Goal: Check status

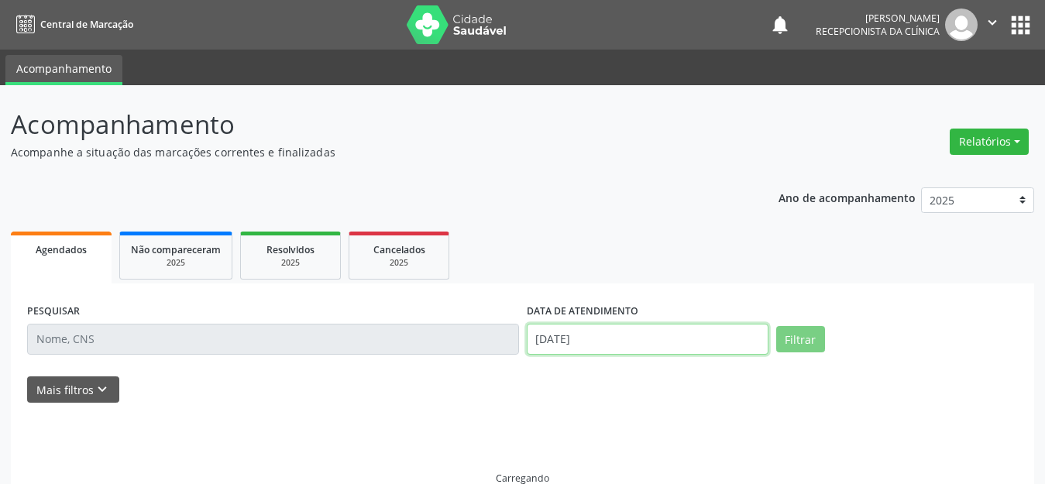
click at [630, 337] on input "[DATE]" at bounding box center [648, 339] width 242 height 31
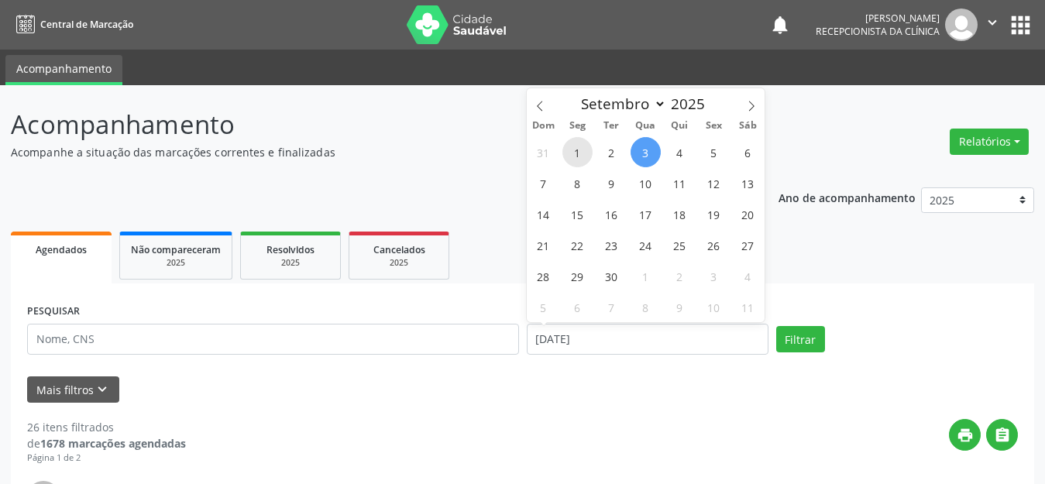
click at [580, 151] on span "1" at bounding box center [577, 152] width 30 height 30
type input "[DATE]"
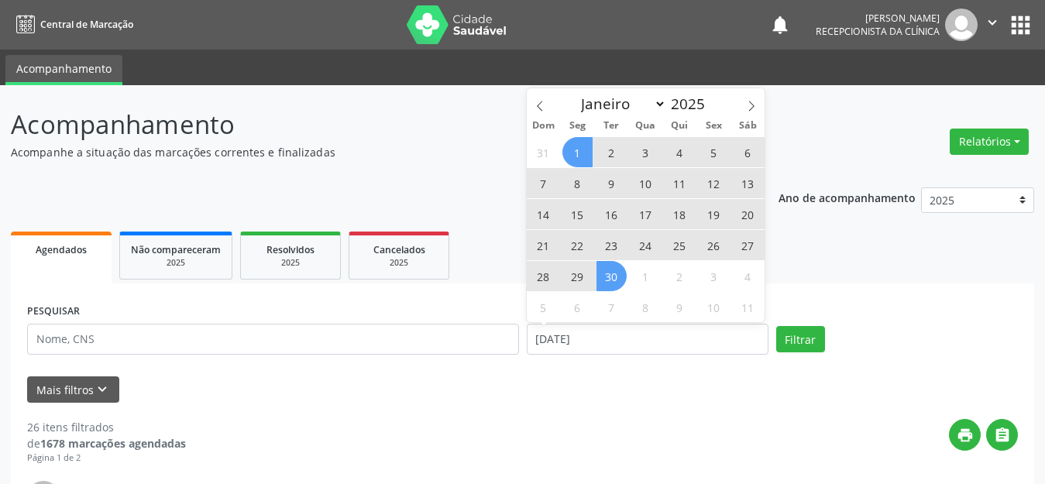
click at [612, 273] on span "30" at bounding box center [611, 276] width 30 height 30
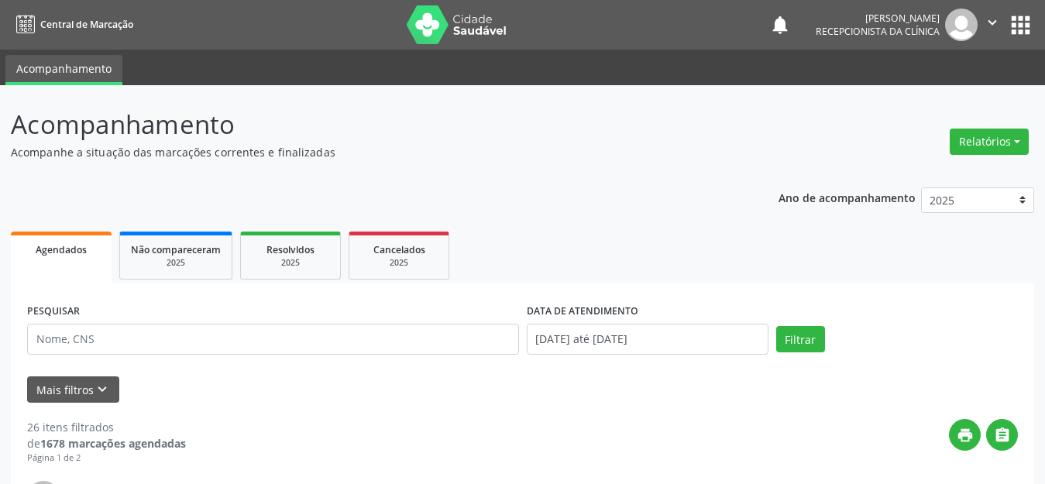
click at [339, 358] on div "PESQUISAR" at bounding box center [272, 333] width 499 height 66
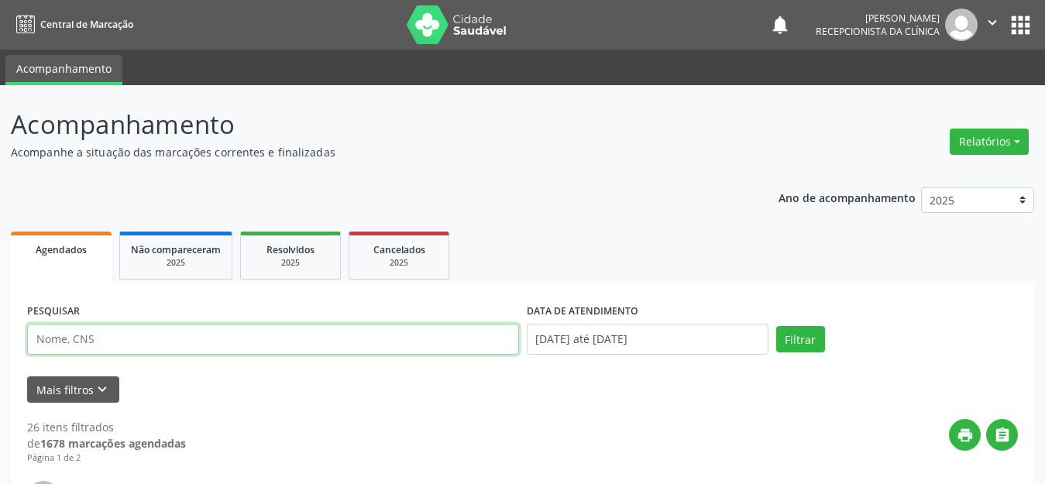
click at [355, 335] on input "text" at bounding box center [273, 339] width 492 height 31
type input "sueli"
click at [776, 326] on button "Filtrar" at bounding box center [800, 339] width 49 height 26
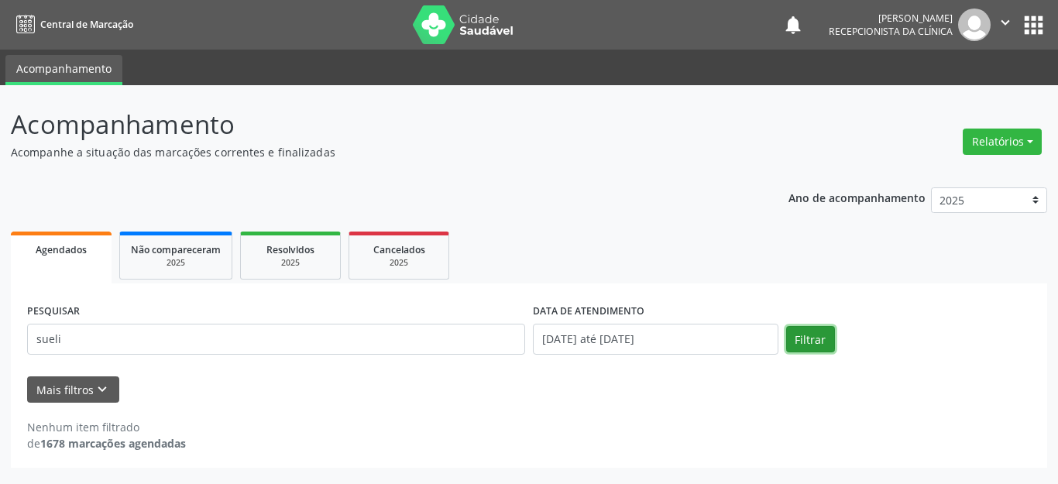
click at [802, 341] on button "Filtrar" at bounding box center [810, 339] width 49 height 26
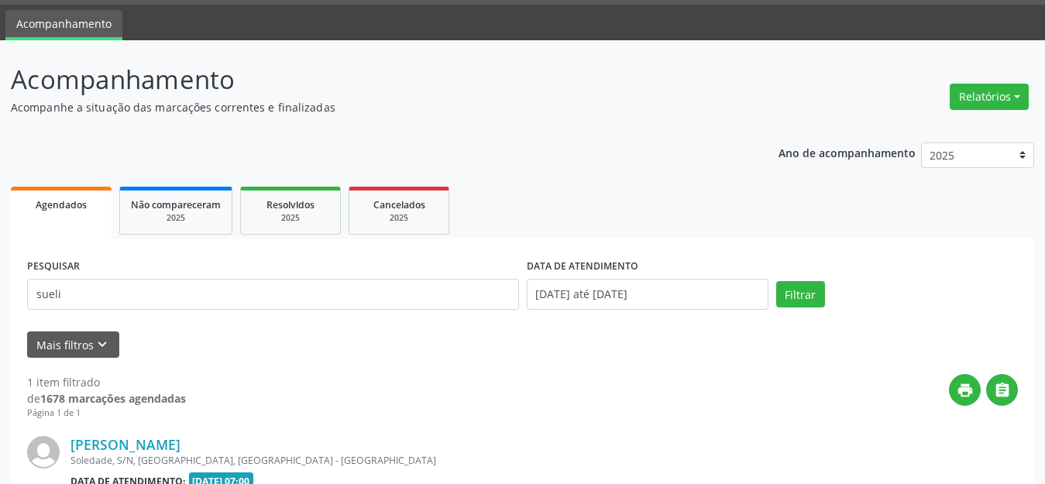
scroll to position [217, 0]
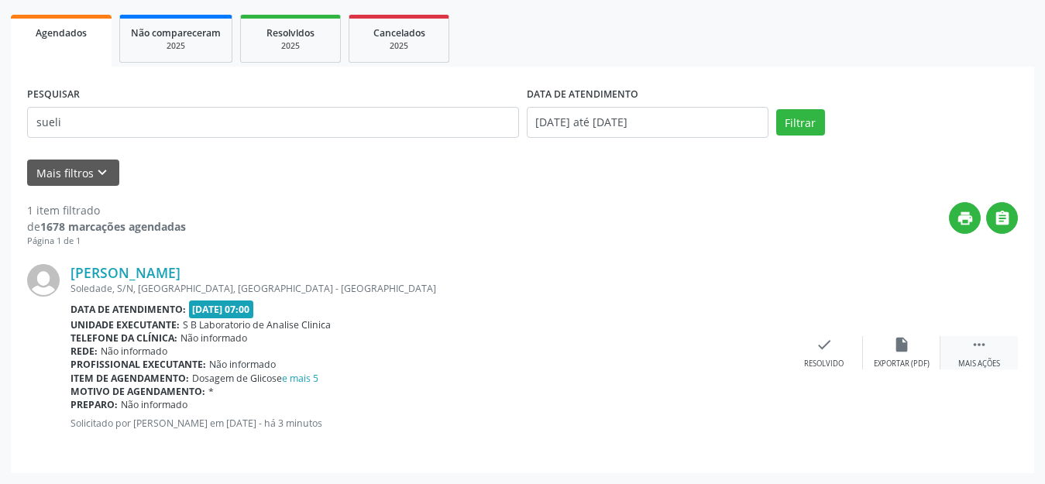
click at [995, 354] on div " Mais ações" at bounding box center [978, 352] width 77 height 33
click at [665, 231] on div "print " at bounding box center [602, 225] width 832 height 46
click at [388, 339] on div "Telefone da clínica: Não informado" at bounding box center [311, 337] width 482 height 13
click at [743, 360] on div "Imprimir" at bounding box center [746, 364] width 35 height 11
